Goal: Task Accomplishment & Management: Manage account settings

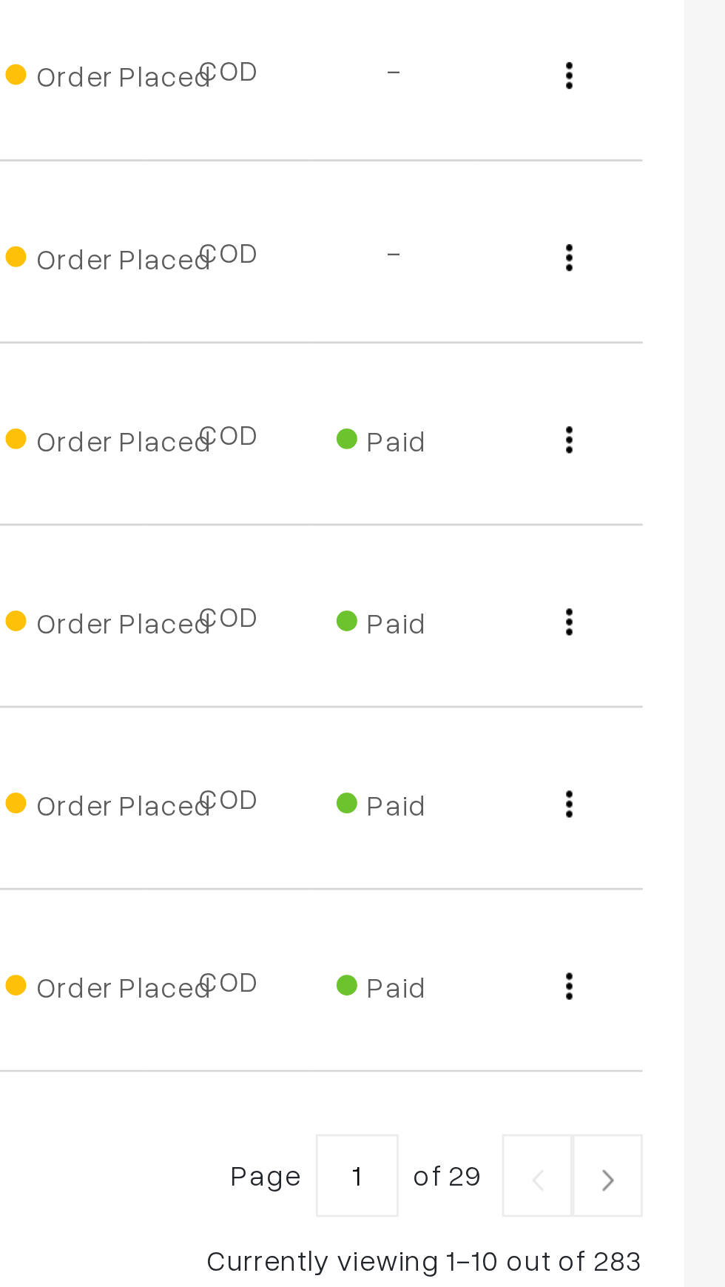
click at [679, 1054] on img at bounding box center [682, 1058] width 13 height 9
click at [687, 1042] on link at bounding box center [683, 1057] width 25 height 30
click at [688, 1042] on link at bounding box center [683, 1057] width 25 height 30
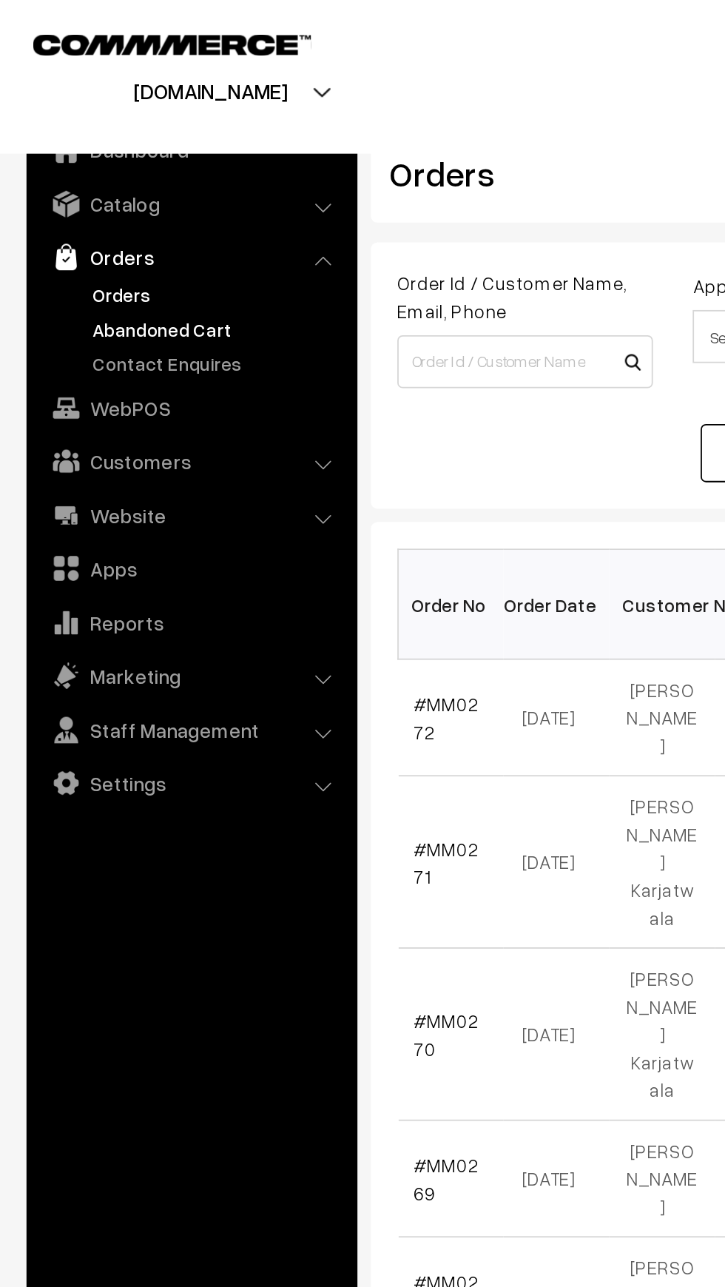
click at [57, 187] on link "Abandoned Cart" at bounding box center [121, 184] width 147 height 16
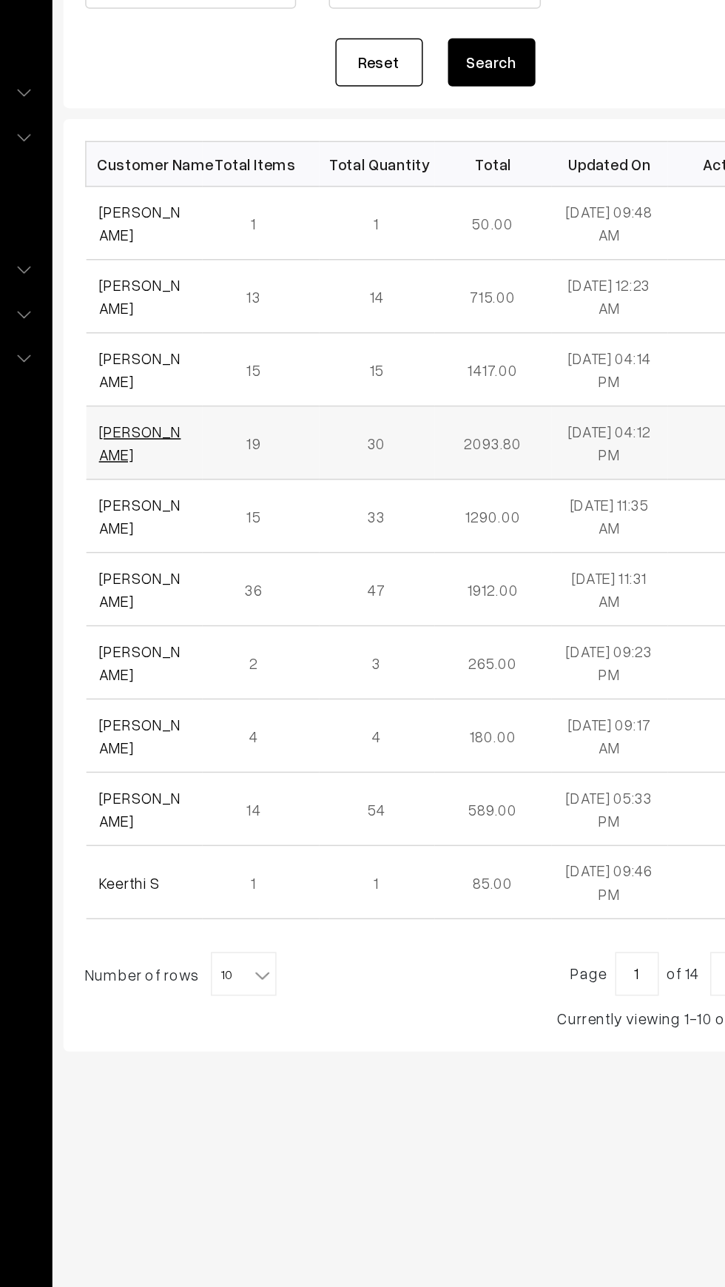
click at [251, 495] on link "Tejashree Patil" at bounding box center [260, 497] width 56 height 28
